Goal: Task Accomplishment & Management: Manage account settings

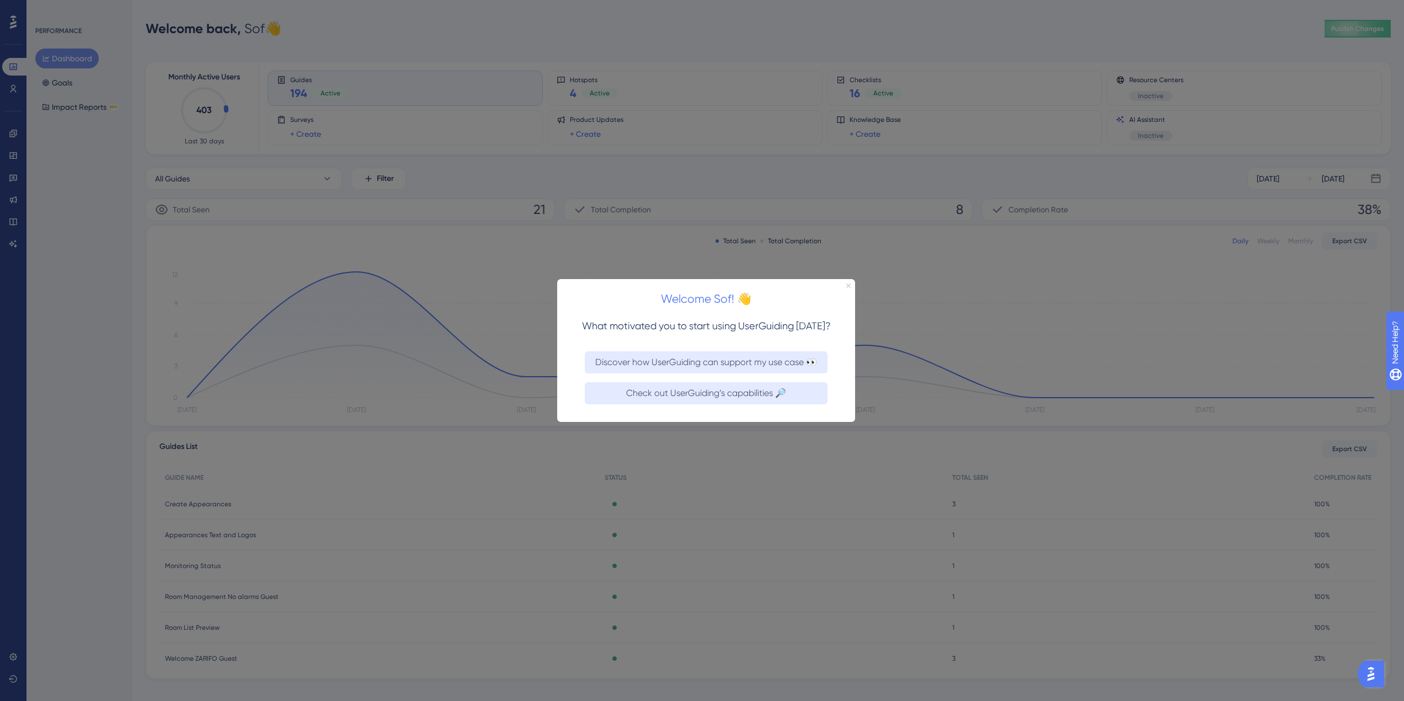
drag, startPoint x: 849, startPoint y: 283, endPoint x: 1406, endPoint y: 563, distance: 623.5
click at [849, 283] on icon "Close Preview" at bounding box center [848, 285] width 4 height 4
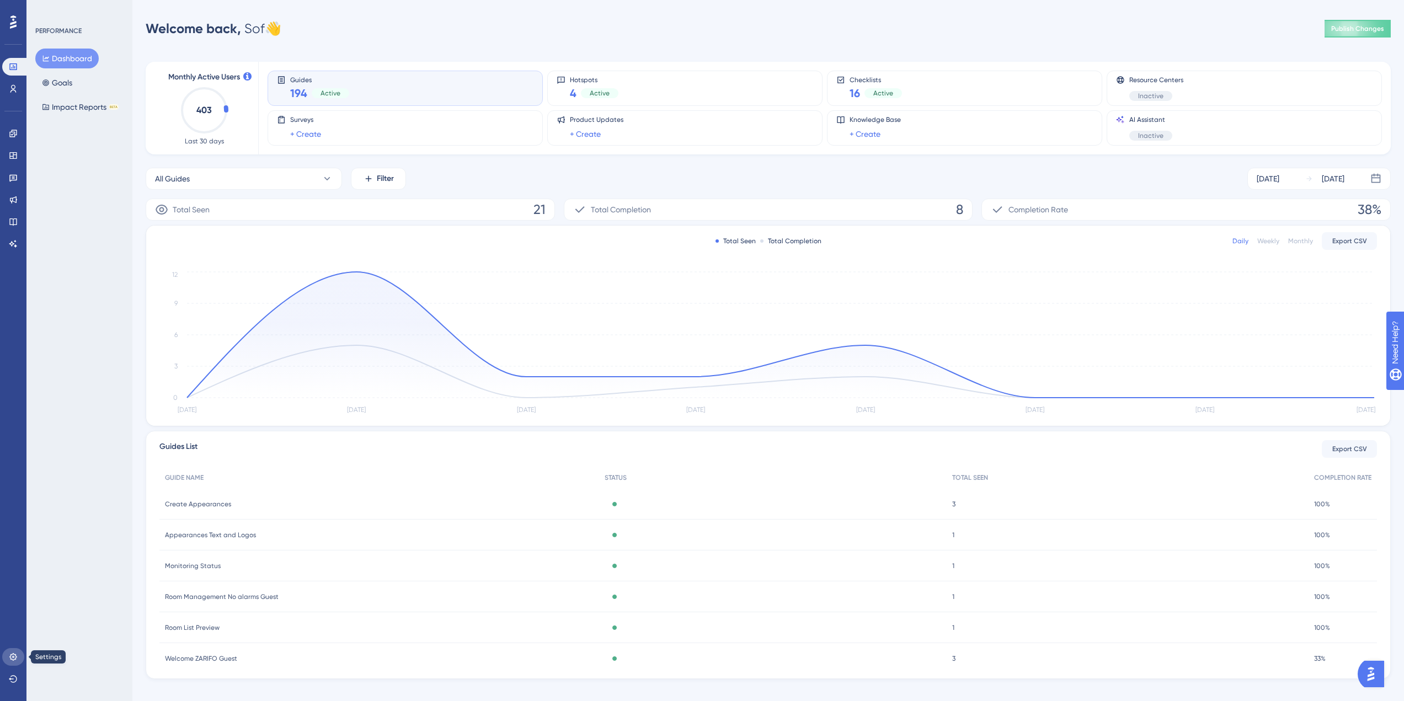
drag, startPoint x: 23, startPoint y: 628, endPoint x: 14, endPoint y: 662, distance: 34.7
click at [14, 662] on link at bounding box center [13, 657] width 22 height 18
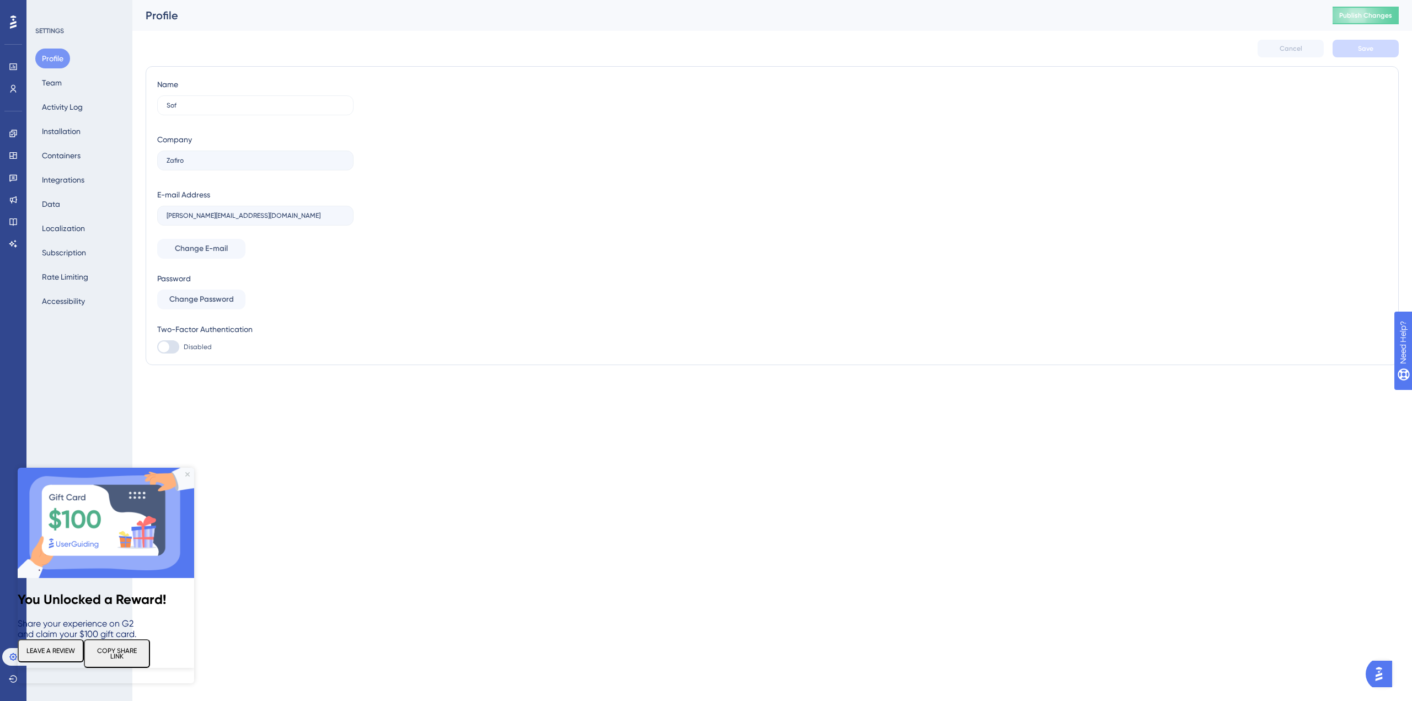
click at [190, 471] on img at bounding box center [106, 523] width 177 height 110
click at [188, 473] on icon "Close Preview" at bounding box center [187, 474] width 4 height 4
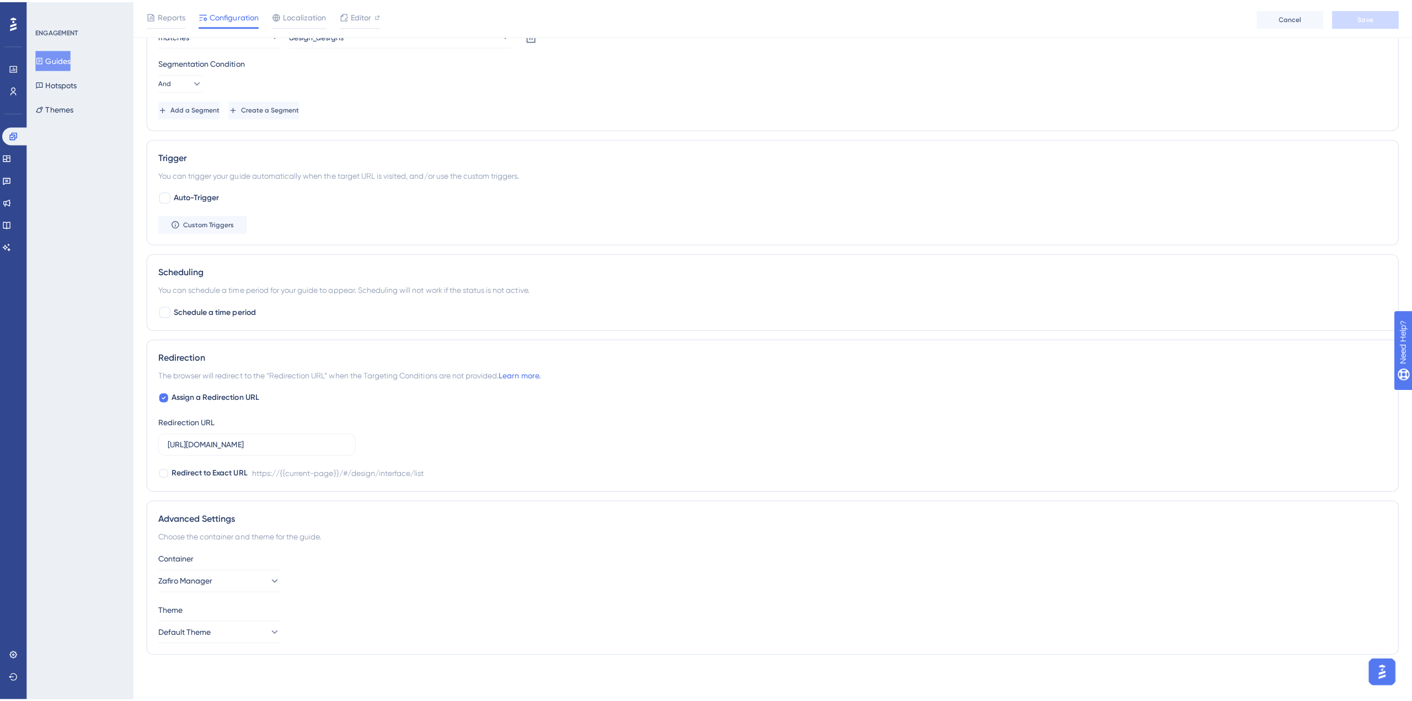
scroll to position [573, 0]
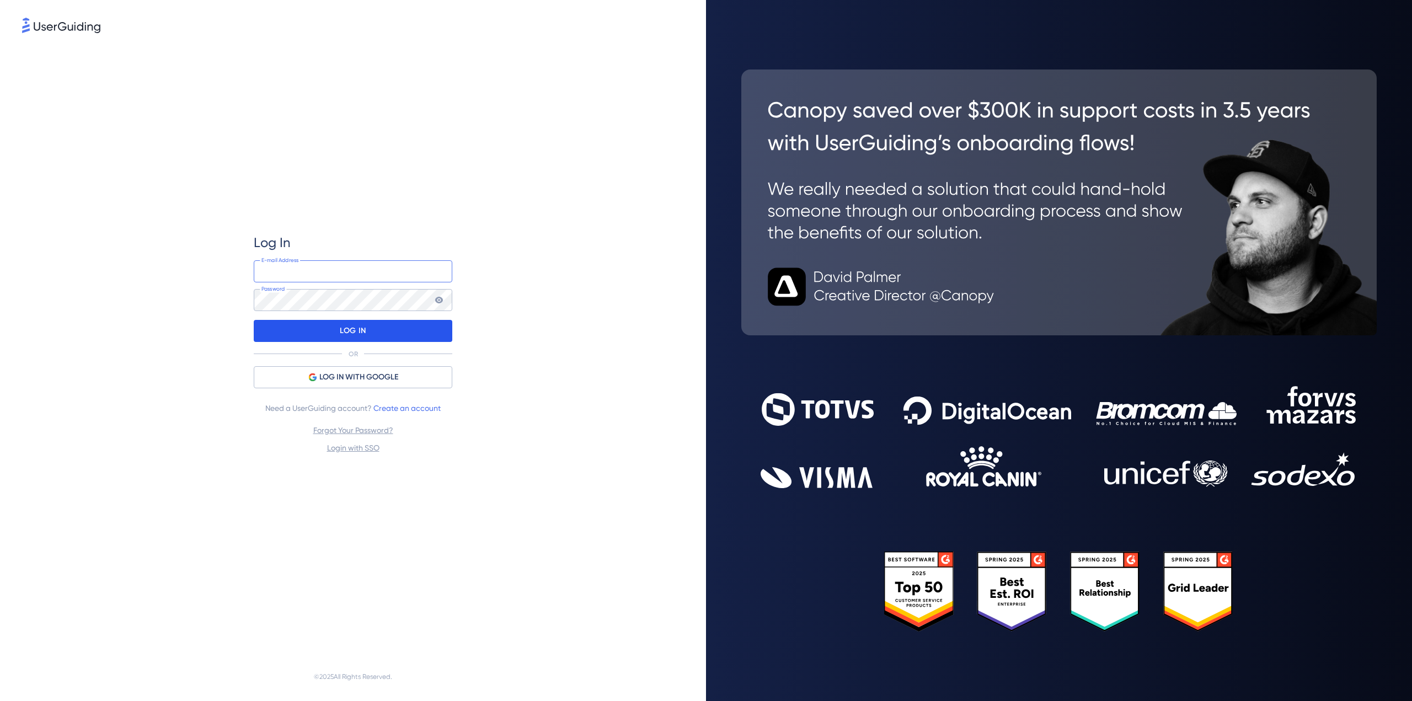
type input "marketing@zafiro.tv"
click at [422, 334] on div "LOG IN" at bounding box center [353, 331] width 199 height 22
